Goal: Task Accomplishment & Management: Complete application form

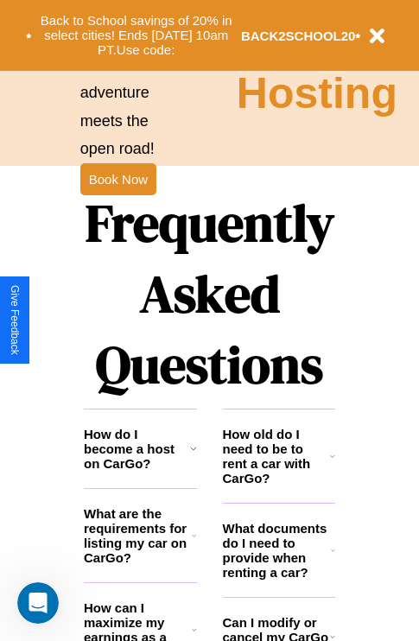
scroll to position [2092, 0]
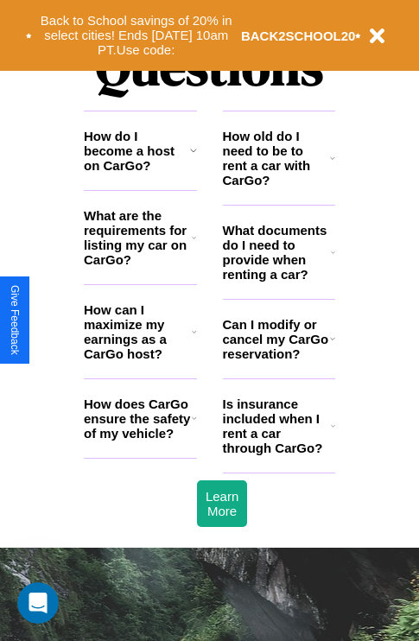
click at [140, 265] on h3 "What are the requirements for listing my car on CarGo?" at bounding box center [138, 237] width 108 height 59
click at [278, 361] on h3 "Can I modify or cancel my CarGo reservation?" at bounding box center [276, 339] width 107 height 44
click at [140, 359] on h3 "How can I maximize my earnings as a CarGo host?" at bounding box center [138, 331] width 108 height 59
click at [278, 186] on h3 "How old do I need to be to rent a car with CarGo?" at bounding box center [277, 158] width 108 height 59
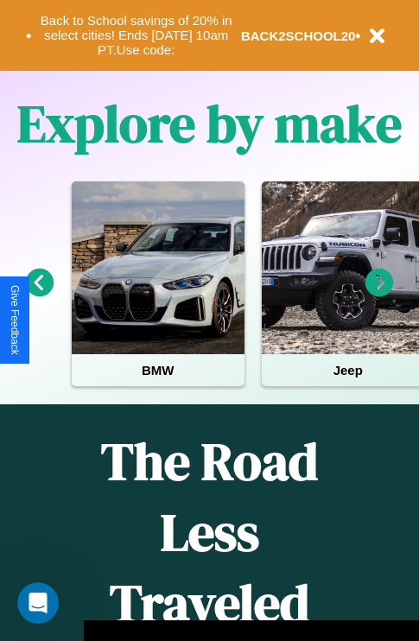
scroll to position [266, 0]
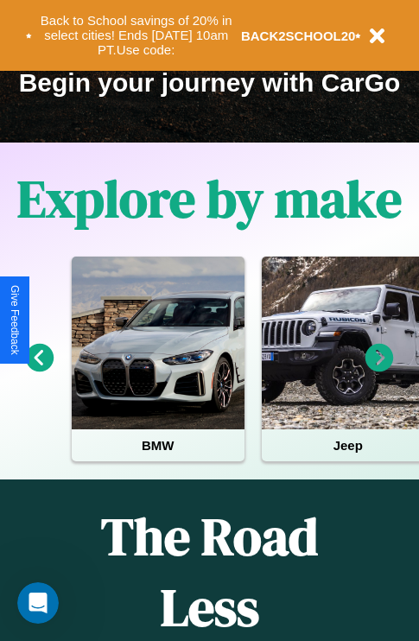
click at [379, 370] on icon at bounding box center [379, 358] width 28 height 28
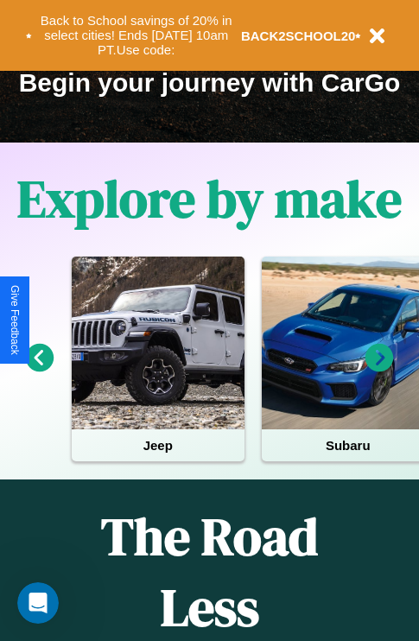
click at [379, 370] on icon at bounding box center [379, 358] width 28 height 28
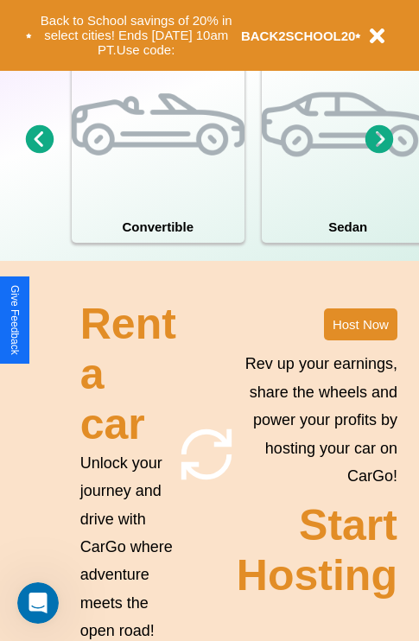
scroll to position [1345, 0]
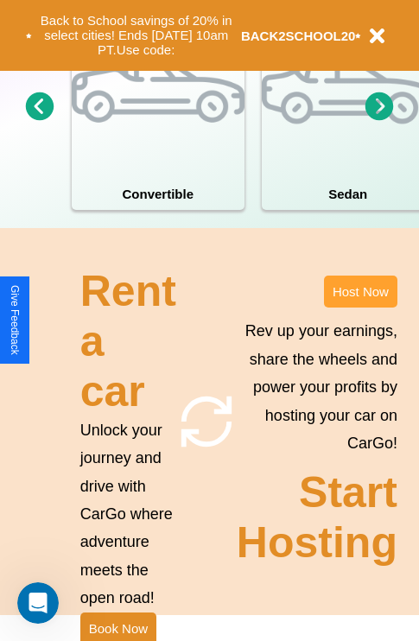
click at [360, 307] on button "Host Now" at bounding box center [360, 291] width 73 height 32
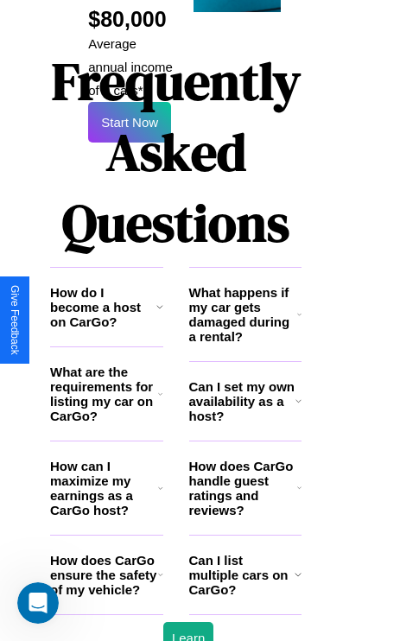
scroll to position [2811, 34]
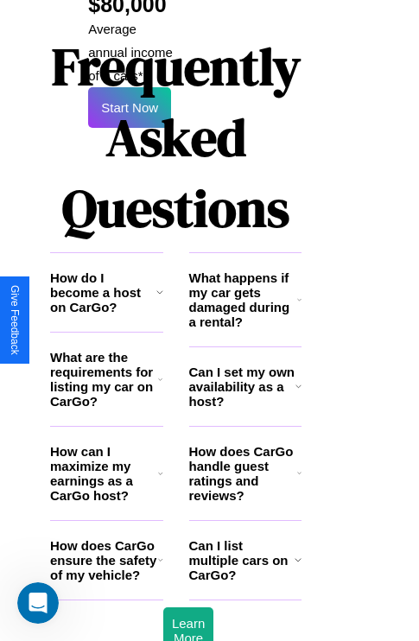
click at [298, 379] on icon at bounding box center [298, 386] width 6 height 14
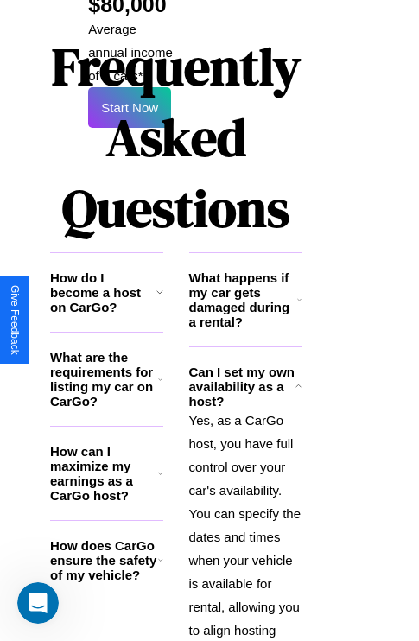
click at [106, 350] on h3 "What are the requirements for listing my car on CarGo?" at bounding box center [104, 379] width 108 height 59
click at [244, 475] on p "Yes, as a CarGo host, you have full control over your car's availability. You c…" at bounding box center [245, 559] width 113 height 303
click at [299, 293] on icon at bounding box center [299, 300] width 4 height 14
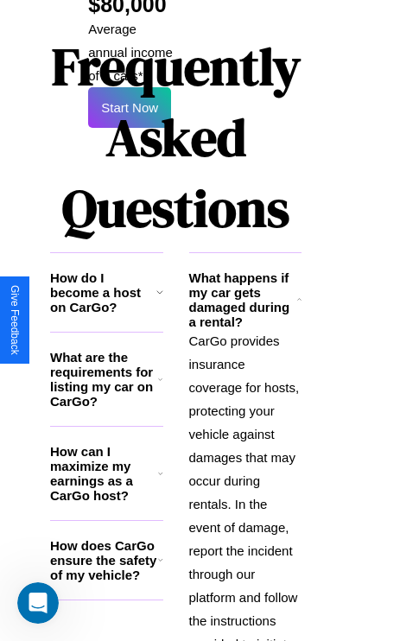
click at [106, 270] on h3 "How do I become a host on CarGo?" at bounding box center [103, 292] width 106 height 44
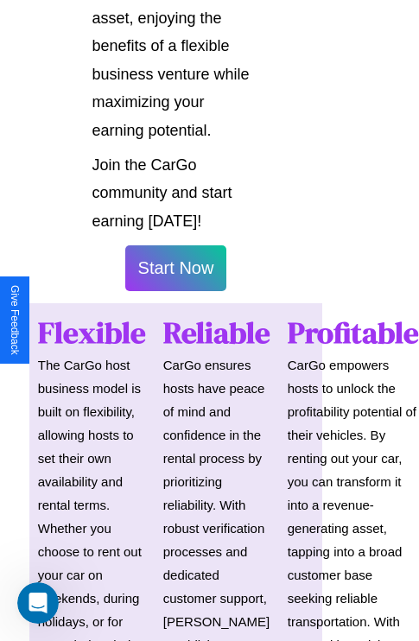
scroll to position [1224, 34]
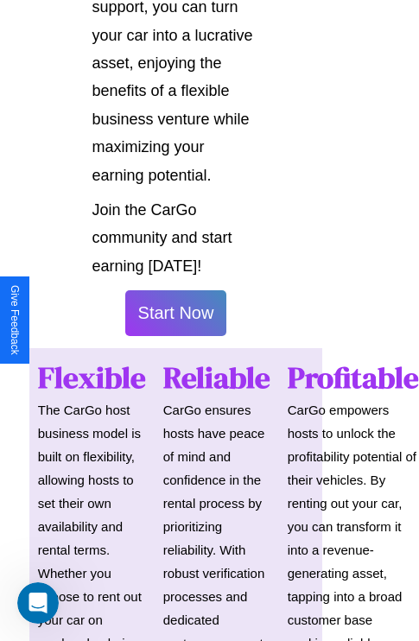
click at [175, 320] on button "Start Now" at bounding box center [176, 313] width 102 height 46
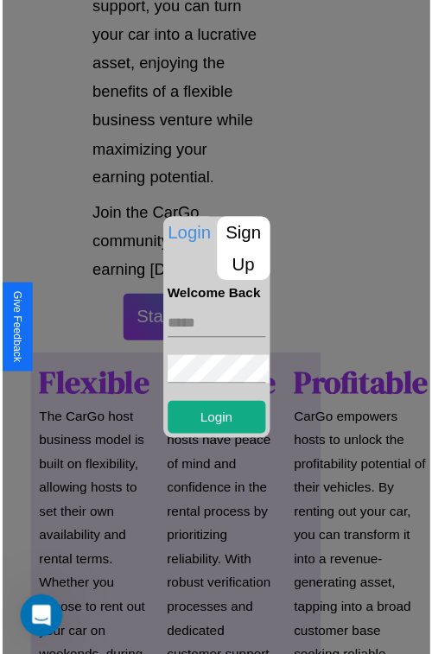
scroll to position [1224, 29]
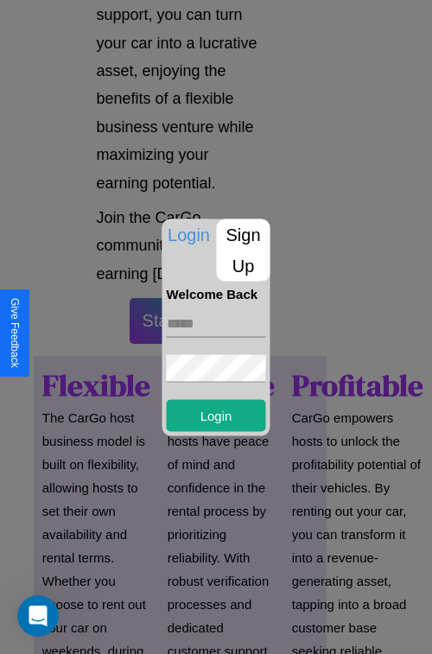
click at [243, 250] on p "Sign Up" at bounding box center [244, 249] width 54 height 62
